Goal: Find specific page/section: Find specific page/section

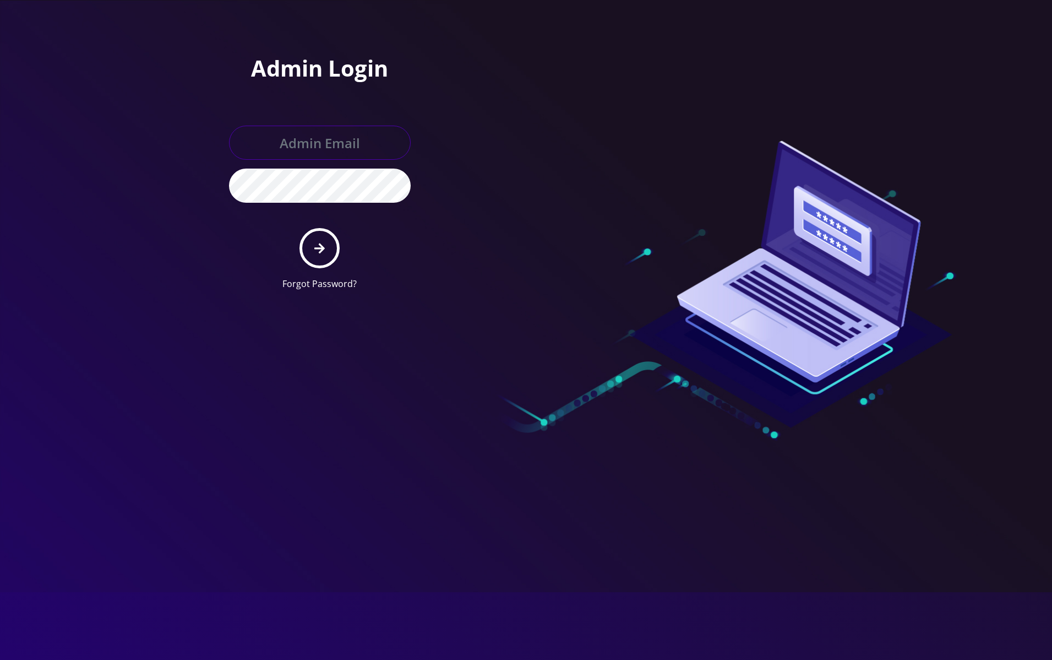
click at [320, 149] on input "text" at bounding box center [320, 143] width 182 height 34
click at [0, 299] on com-1password-button at bounding box center [0, 299] width 0 height 0
click at [344, 146] on input "text" at bounding box center [320, 143] width 182 height 34
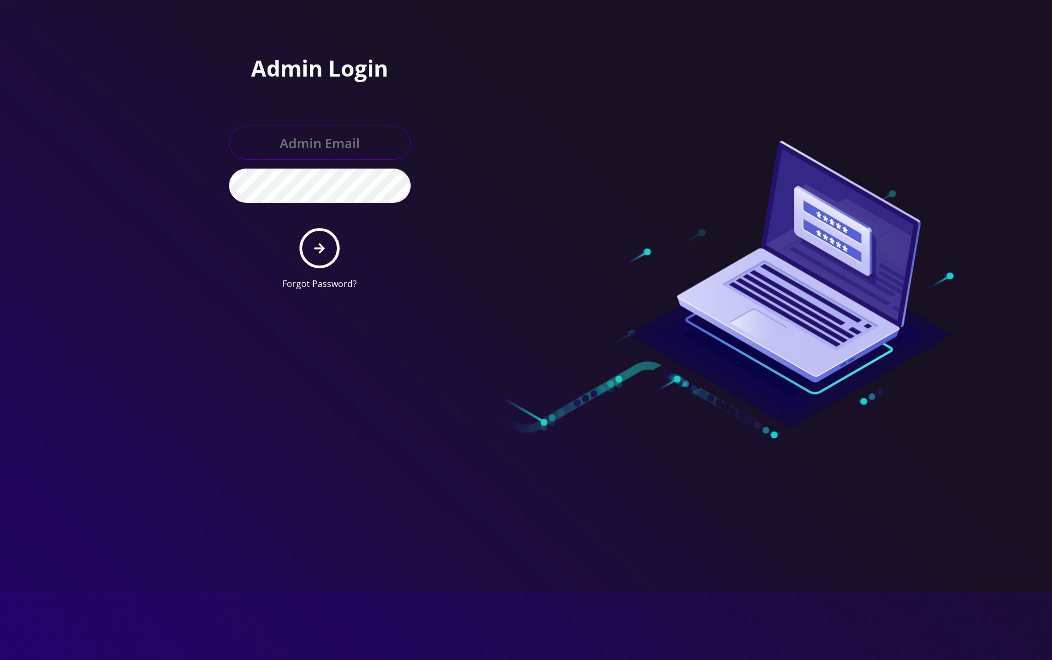
click at [307, 148] on input "text" at bounding box center [320, 143] width 182 height 34
paste input "raffimannarelli@gmail.com"
type input "raffimannarelli@gmail.com"
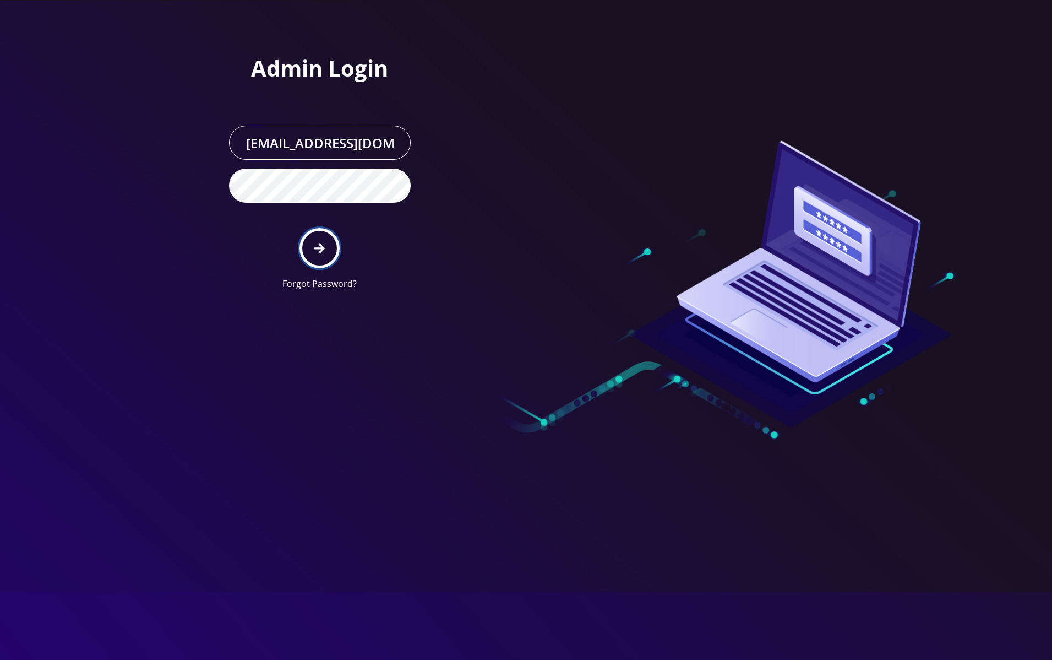
click at [316, 242] on icon "submit" at bounding box center [319, 248] width 10 height 12
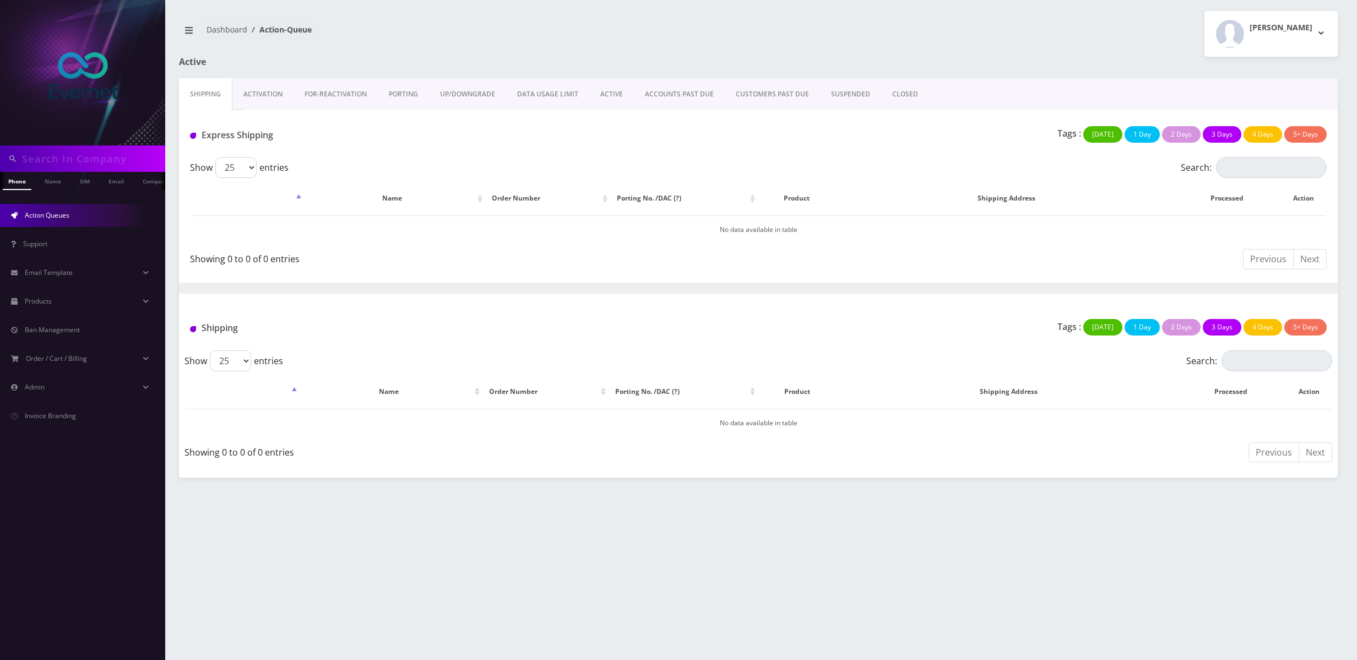
drag, startPoint x: 474, startPoint y: 507, endPoint x: 531, endPoint y: 502, distance: 58.0
click at [531, 502] on div "Phone Name SIM Email Company Customer Dashboard Action-Queue Raffaele Mannarelli" at bounding box center [758, 330] width 1197 height 660
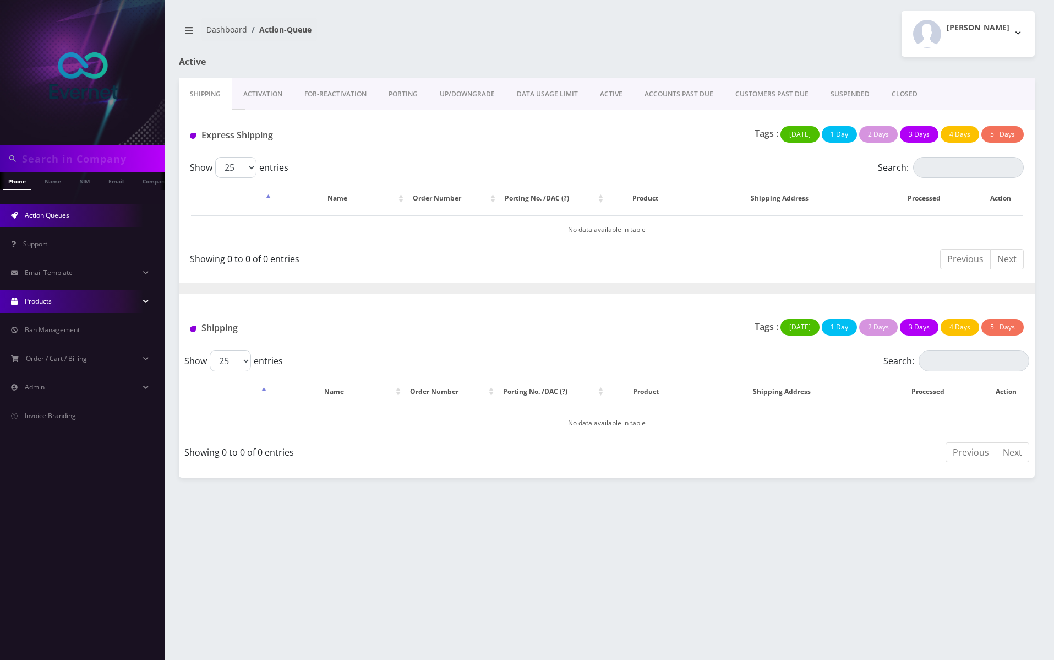
click at [118, 311] on link "Products" at bounding box center [82, 301] width 165 height 23
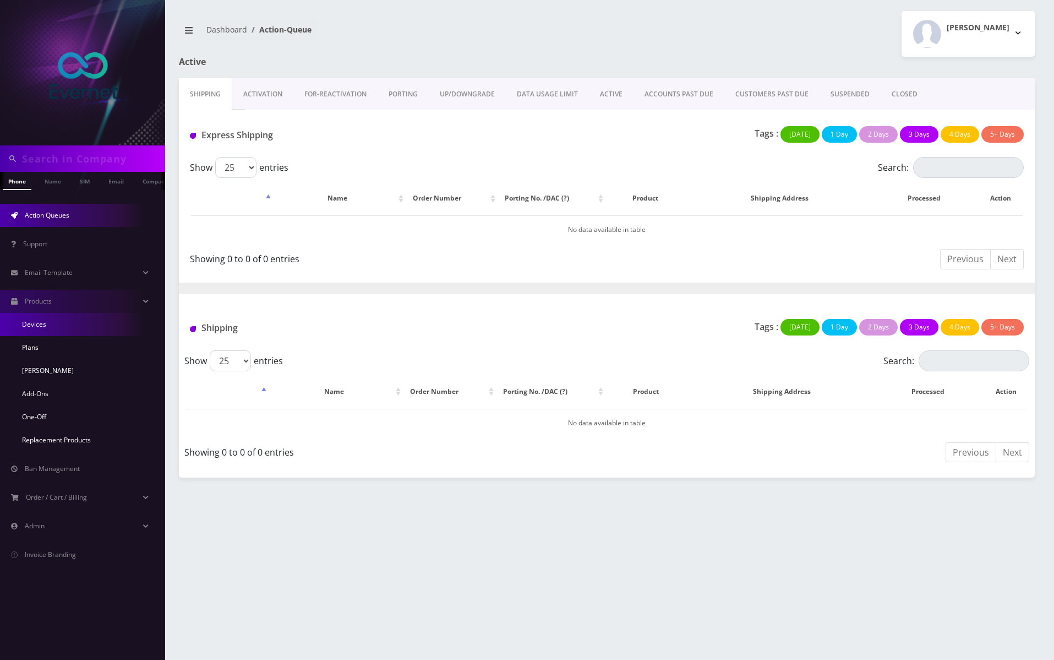
click at [116, 332] on link "Devices" at bounding box center [82, 324] width 165 height 23
